Goal: Task Accomplishment & Management: Manage account settings

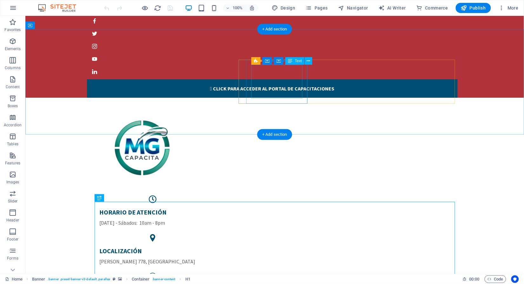
click at [206, 208] on div "Horario de atención [DATE] - Sábados: 10am - 8pm" at bounding box center [152, 217] width 107 height 18
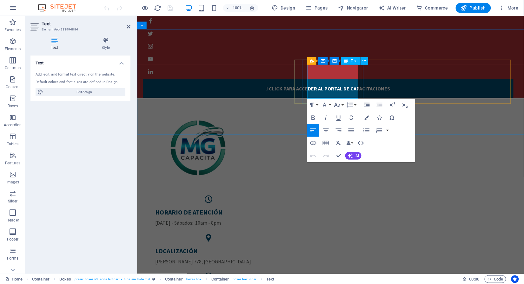
click at [262, 219] on p "[DATE] - Sábados: 10am - 8pm" at bounding box center [208, 223] width 107 height 8
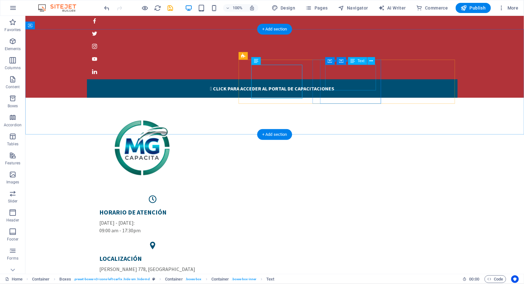
click at [206, 254] on div "Localización [PERSON_NAME][STREET_ADDRESS]" at bounding box center [152, 263] width 107 height 18
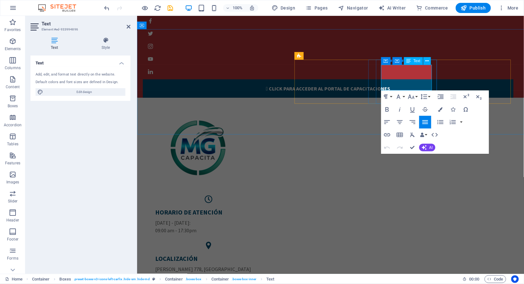
click at [262, 265] on p "[PERSON_NAME] 778, [GEOGRAPHIC_DATA]" at bounding box center [208, 269] width 107 height 8
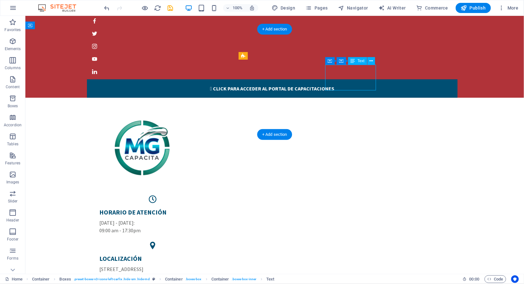
drag, startPoint x: 356, startPoint y: 74, endPoint x: 356, endPoint y: 80, distance: 6.0
click at [206, 254] on div "Localización [STREET_ADDRESS]" at bounding box center [152, 263] width 107 height 18
drag, startPoint x: 344, startPoint y: 79, endPoint x: 343, endPoint y: 90, distance: 11.1
click at [211, 249] on div "Localización [STREET_ADDRESS]" at bounding box center [152, 263] width 117 height 29
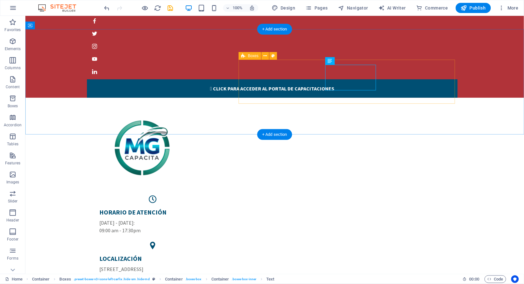
click at [312, 195] on div "Horario de atención [DATE] - [DATE]: 09:00 am - 17:30pm Localización [STREET_AD…" at bounding box center [274, 255] width 361 height 121
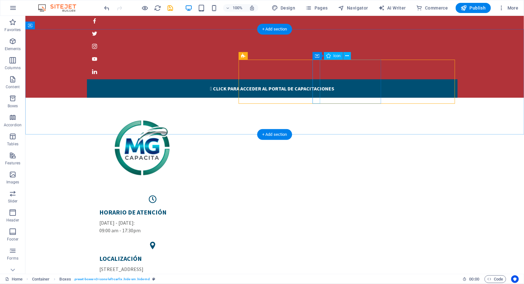
click at [211, 242] on figure at bounding box center [152, 246] width 117 height 8
click at [206, 208] on div "Horario de atención [DATE] - [DATE]: 09:00 am - 17:30pm" at bounding box center [152, 221] width 107 height 26
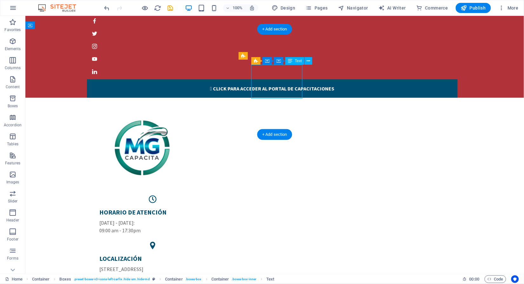
click at [206, 208] on div "Horario de atención [DATE] - [DATE]: 09:00 am - 17:30pm" at bounding box center [152, 221] width 107 height 26
click at [211, 195] on figure at bounding box center [152, 199] width 117 height 8
click at [206, 208] on div "Horario de atención [DATE] - [DATE]: 09:00 am - 17:30pm" at bounding box center [152, 221] width 107 height 26
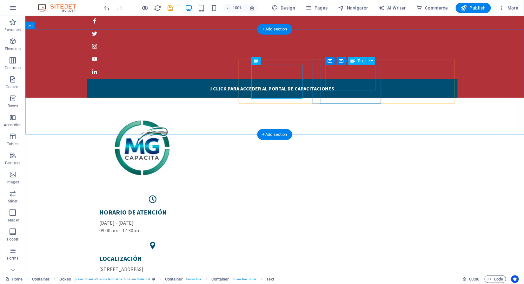
click at [206, 254] on div "Localización [STREET_ADDRESS]" at bounding box center [152, 263] width 107 height 18
drag, startPoint x: 346, startPoint y: 78, endPoint x: 345, endPoint y: 94, distance: 16.5
click at [211, 249] on div "Localización [STREET_ADDRESS]" at bounding box center [152, 263] width 117 height 29
click at [211, 242] on figure at bounding box center [152, 246] width 117 height 8
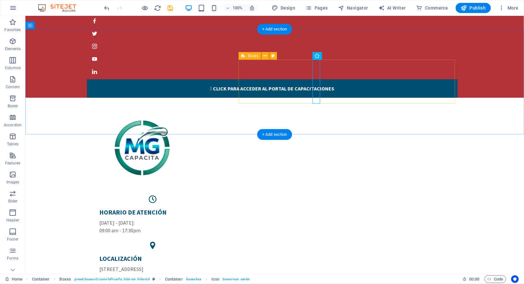
click at [320, 106] on div "Horario de atención [DATE] - [DATE]: 09:00 am - 17:30pm Localización [STREET_AD…" at bounding box center [274, 208] width 499 height 227
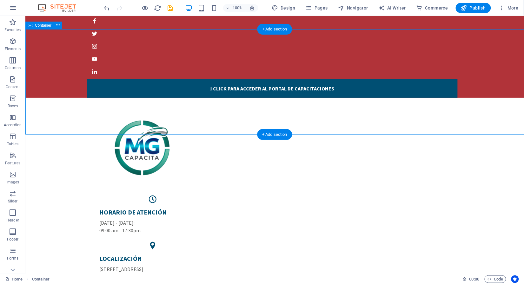
click at [373, 118] on div "Horario de atención [DATE] - [DATE]: 09:00 am - 17:30pm Localización [STREET_AD…" at bounding box center [274, 208] width 499 height 227
click at [354, 123] on div "Horario de atención [DATE] - [DATE]: 09:00 am - 17:30pm Localización [STREET_AD…" at bounding box center [274, 208] width 499 height 227
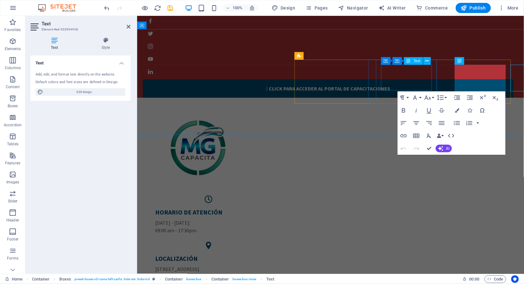
click at [262, 254] on div "Localización [STREET_ADDRESS]" at bounding box center [208, 263] width 107 height 18
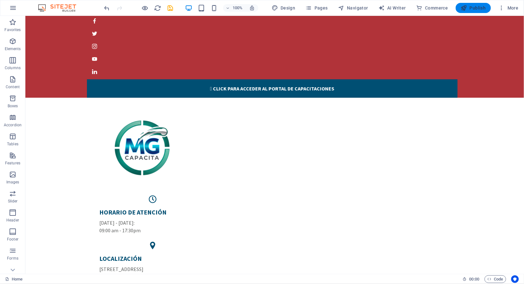
click at [473, 7] on span "Publish" at bounding box center [473, 8] width 25 height 6
checkbox input "false"
